Goal: Task Accomplishment & Management: Use online tool/utility

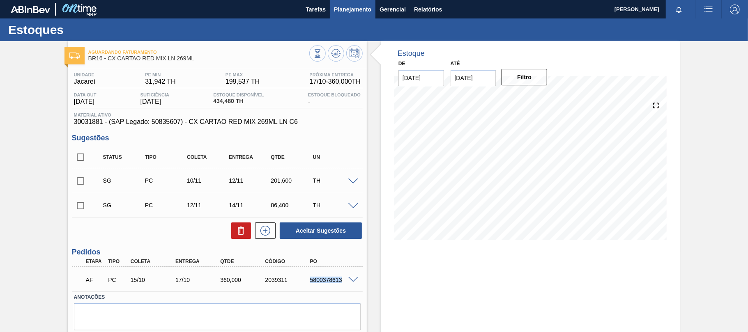
click at [355, 15] on button "Planejamento" at bounding box center [353, 9] width 46 height 18
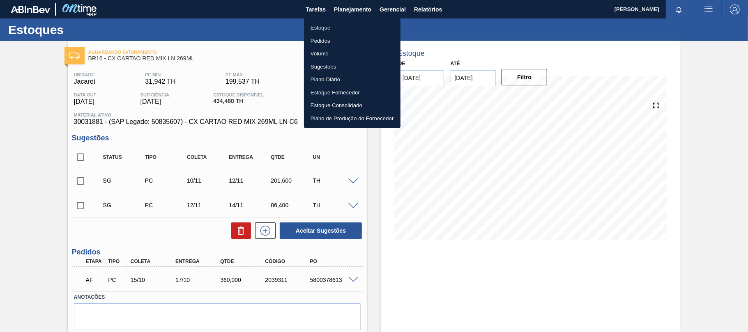
click at [423, 9] on div at bounding box center [374, 166] width 748 height 332
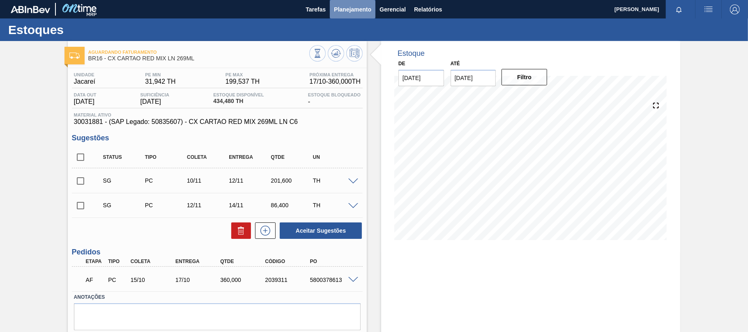
click at [356, 12] on span "Planejamento" at bounding box center [352, 10] width 37 height 10
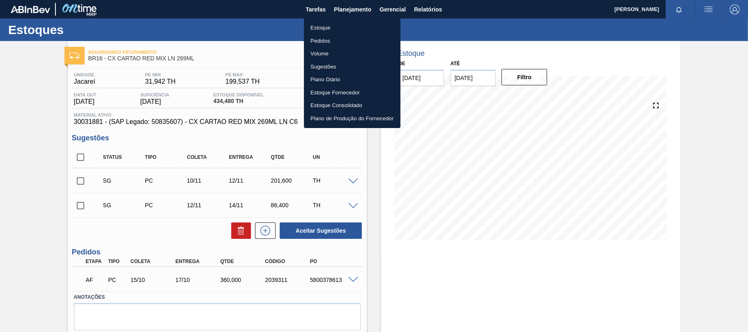
click at [334, 43] on li "Pedidos" at bounding box center [352, 41] width 97 height 13
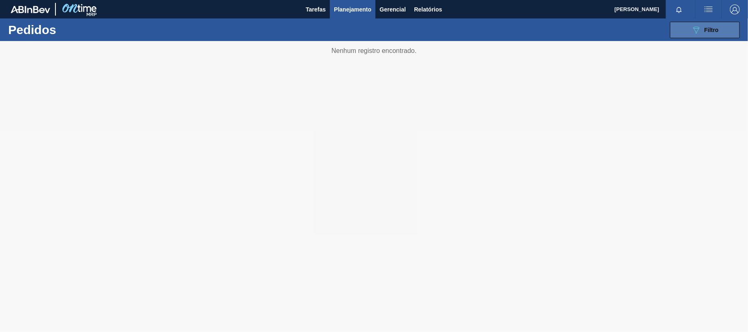
click at [700, 32] on icon "089F7B8B-B2A5-4AFE-B5C0-19BA573D28AC" at bounding box center [697, 30] width 10 height 10
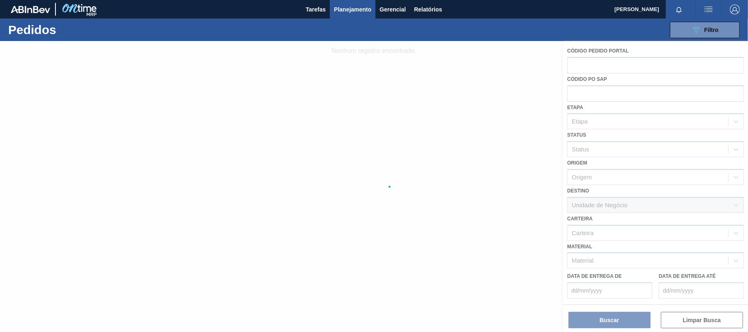
click at [444, 84] on div at bounding box center [374, 186] width 748 height 291
click at [443, 7] on button "Relatórios" at bounding box center [428, 9] width 36 height 18
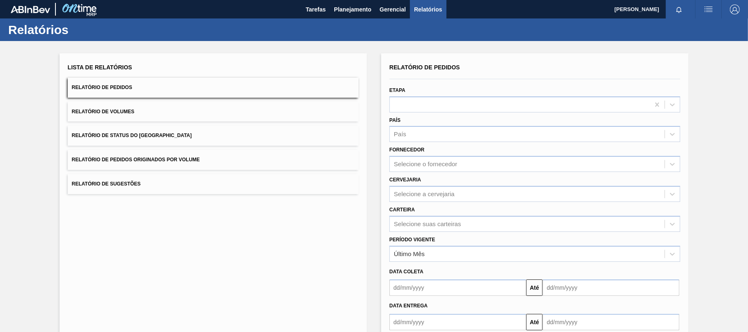
click at [139, 83] on button "Relatório de Pedidos" at bounding box center [213, 88] width 291 height 20
click at [425, 194] on div "Selecione a cervejaria" at bounding box center [424, 194] width 61 height 7
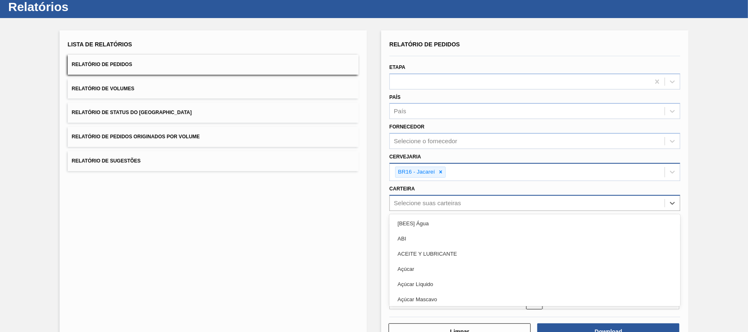
click at [440, 211] on div "option [BEES] Água focused, 1 of 101. 101 results available. Use Up and Down to…" at bounding box center [535, 203] width 291 height 16
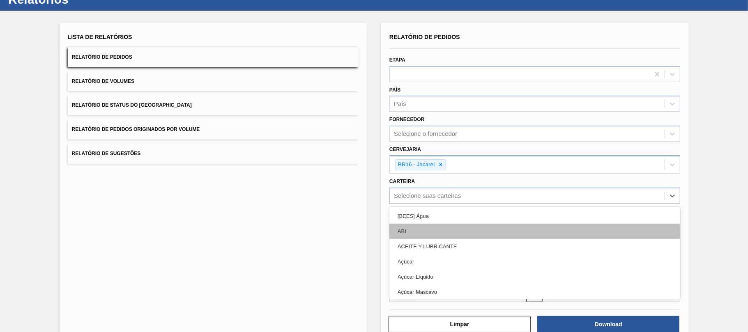
scroll to position [31, 0]
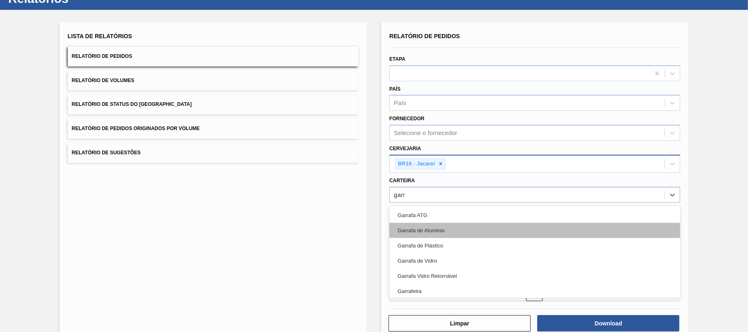
type input "garra"
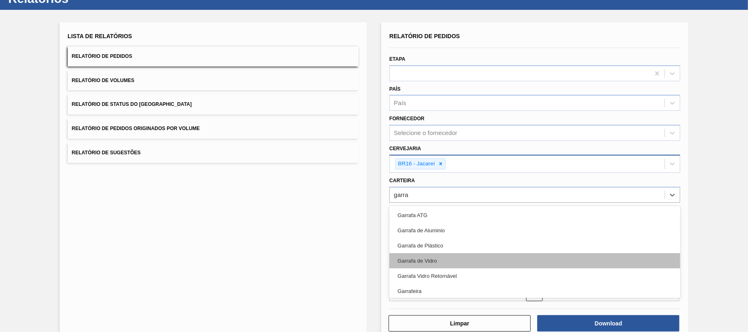
click at [435, 261] on div "Garrafa de Vidro" at bounding box center [535, 261] width 291 height 15
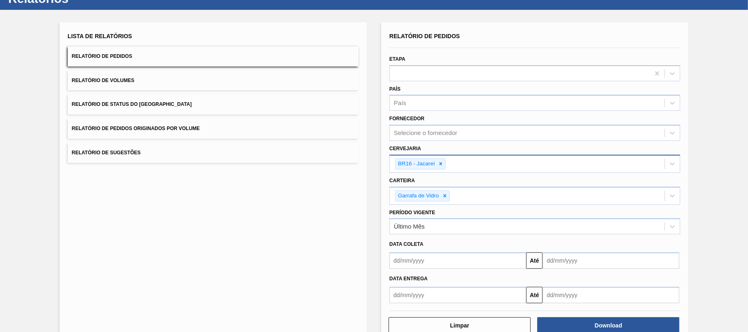
click at [415, 259] on input "text" at bounding box center [458, 261] width 137 height 16
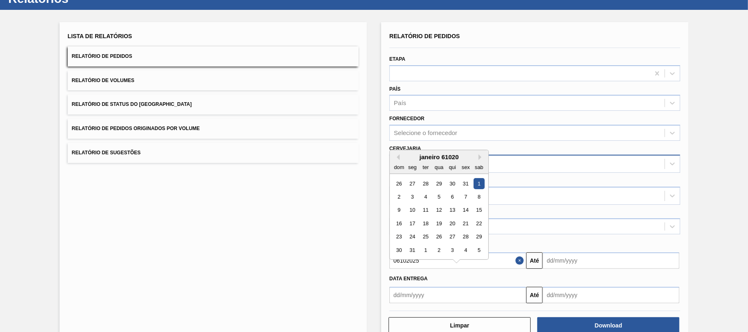
type input "06102025"
click at [451, 197] on div "6" at bounding box center [452, 196] width 11 height 11
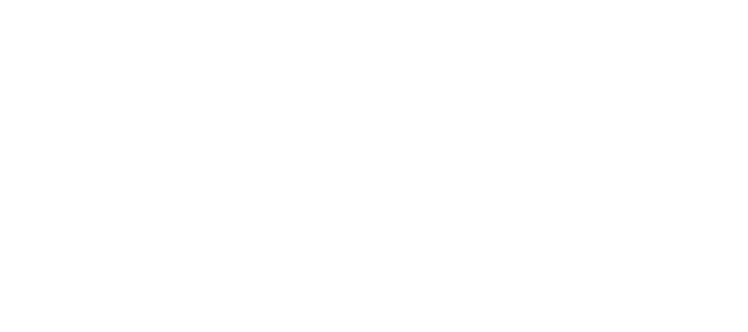
click at [357, 0] on html at bounding box center [374, 0] width 748 height 0
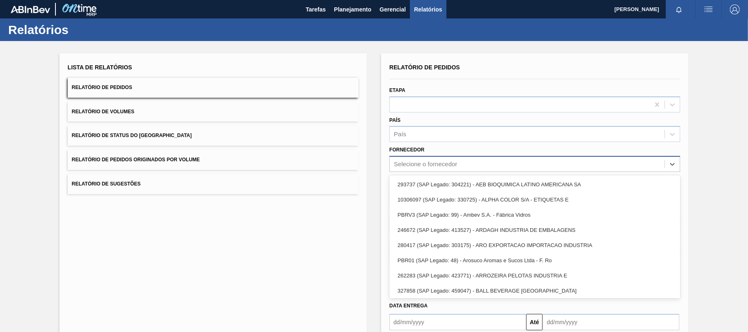
click at [422, 161] on div "Selecione o fornecedor" at bounding box center [425, 164] width 63 height 7
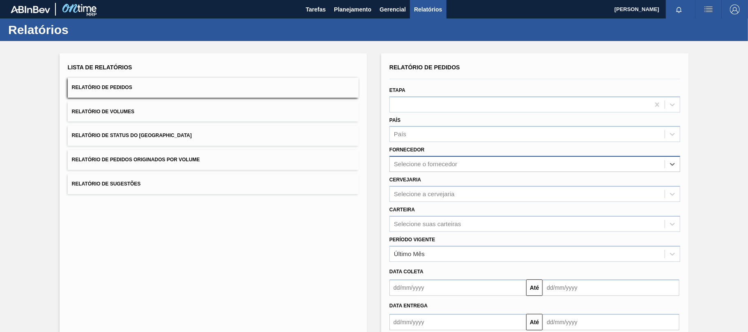
click at [420, 164] on div "Selecione o fornecedor" at bounding box center [425, 164] width 63 height 7
click at [418, 194] on div "Selecione a cervejaria" at bounding box center [424, 194] width 61 height 7
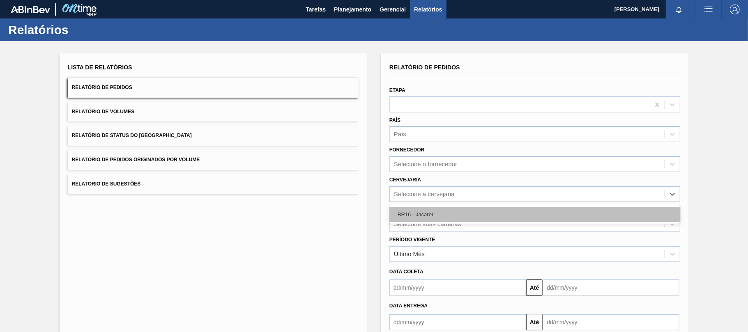
click at [435, 216] on div "BR16 - Jacareí" at bounding box center [535, 214] width 291 height 15
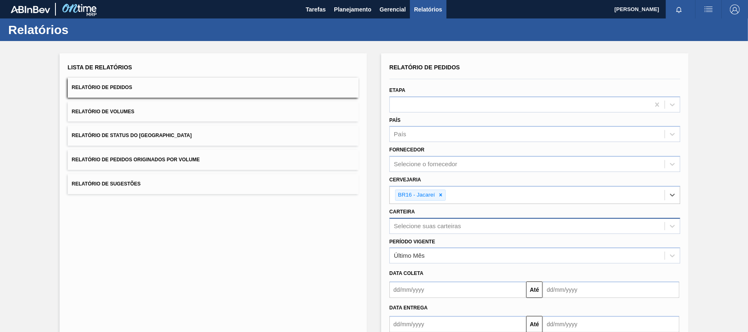
click at [424, 229] on div "Selecione suas carteiras" at bounding box center [535, 226] width 291 height 16
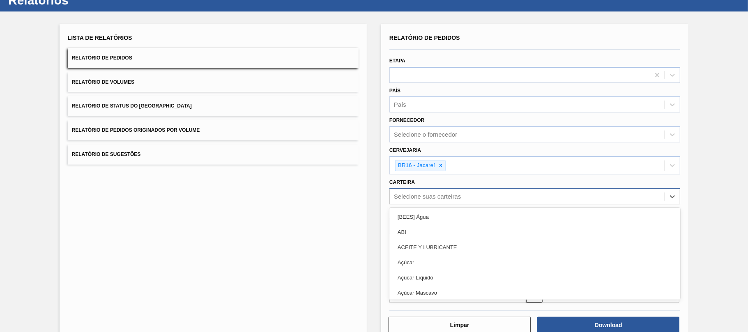
scroll to position [31, 0]
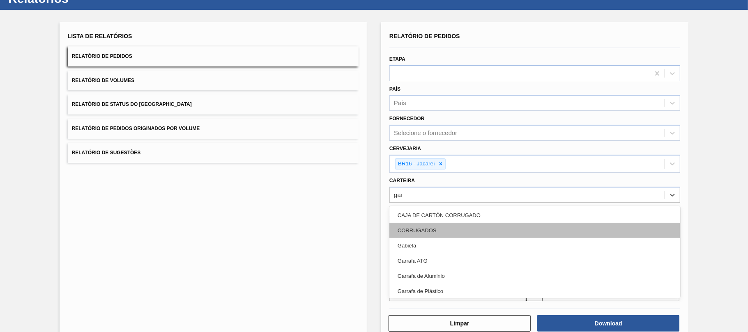
type input "garr"
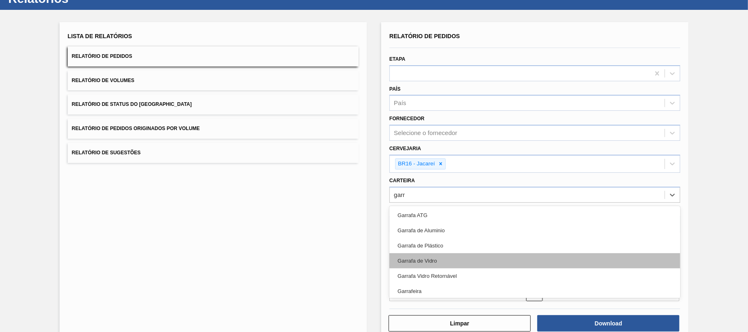
click at [432, 258] on div "Garrafa de Vidro" at bounding box center [535, 261] width 291 height 15
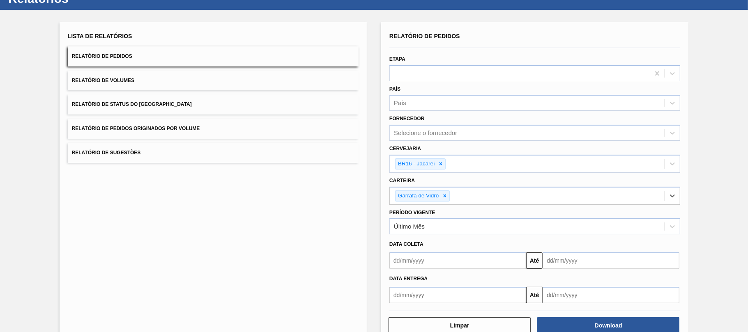
scroll to position [51, 0]
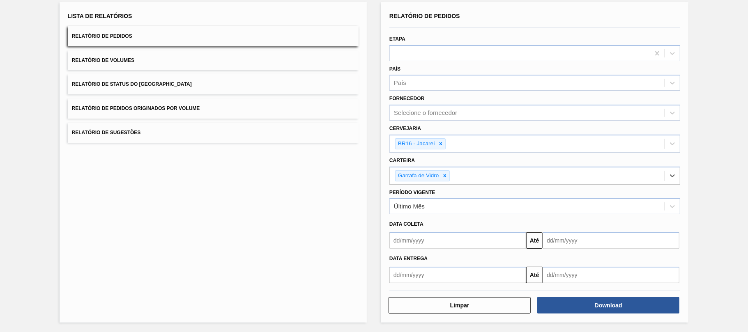
click at [420, 240] on input "text" at bounding box center [458, 241] width 137 height 16
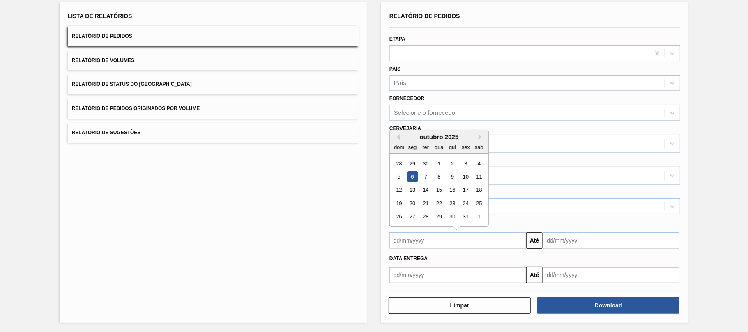
click at [408, 180] on div "6" at bounding box center [412, 176] width 11 height 11
type input "[DATE]"
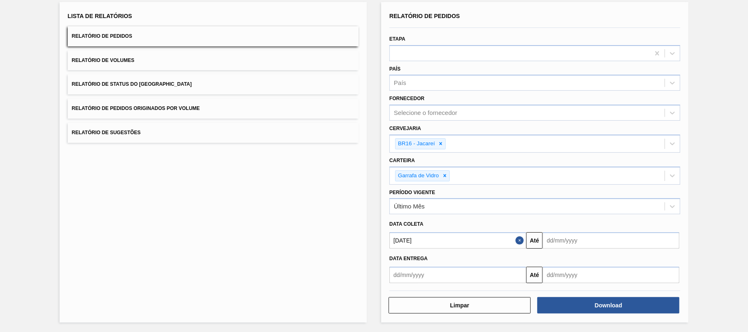
click at [559, 251] on div "Data Entrega" at bounding box center [535, 258] width 298 height 14
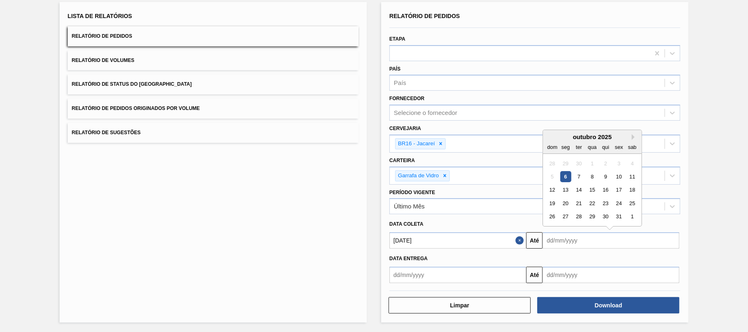
click at [574, 239] on input "text" at bounding box center [611, 241] width 137 height 16
click at [620, 217] on div "31" at bounding box center [619, 217] width 11 height 11
type input "[DATE]"
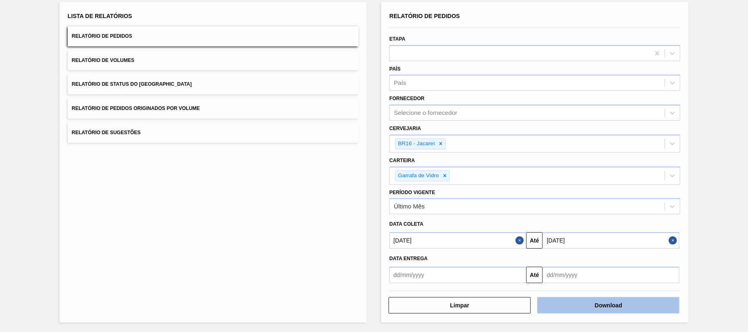
click at [598, 307] on button "Download" at bounding box center [609, 306] width 142 height 16
